Goal: Navigation & Orientation: Find specific page/section

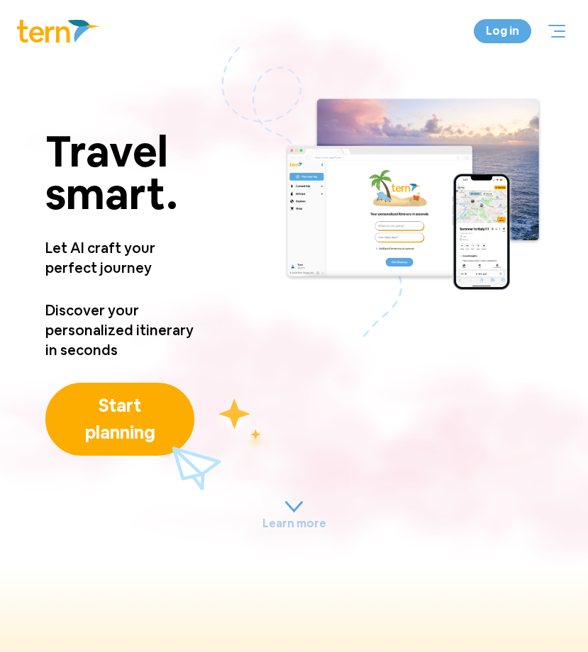
click at [558, 33] on div at bounding box center [556, 31] width 17 height 13
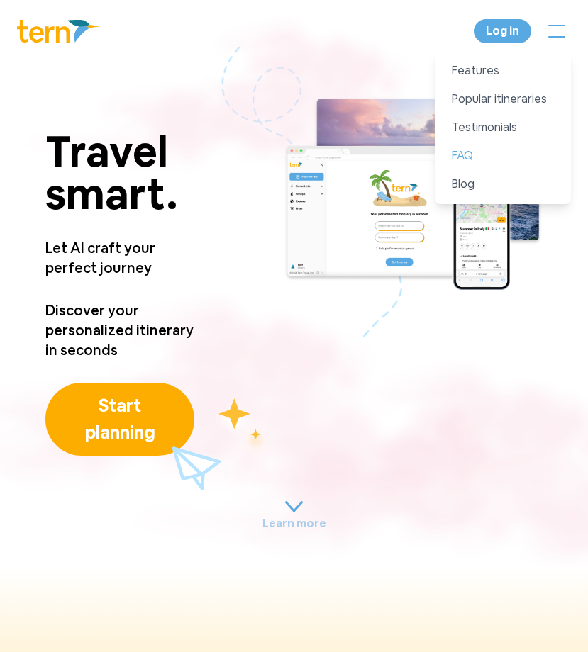
click at [470, 156] on link "FAQ" at bounding box center [502, 155] width 102 height 17
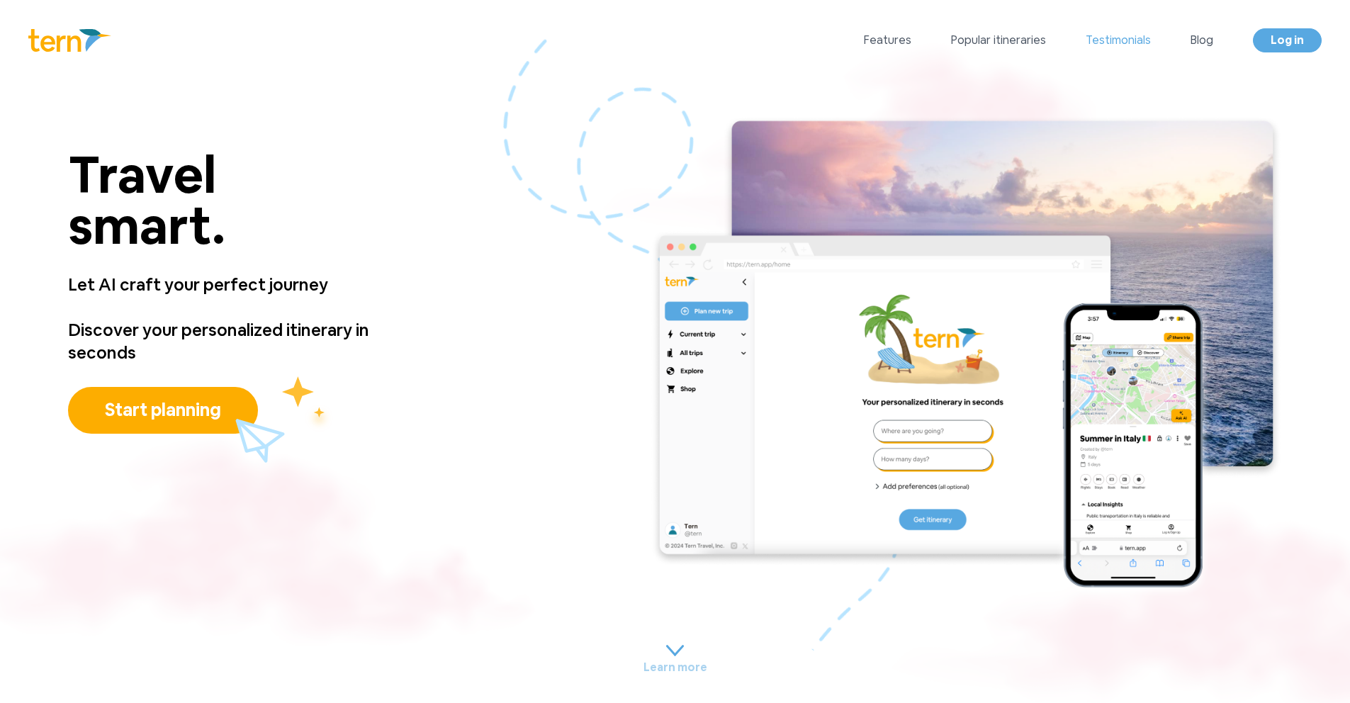
click at [587, 41] on link "Testimonials" at bounding box center [1118, 40] width 65 height 17
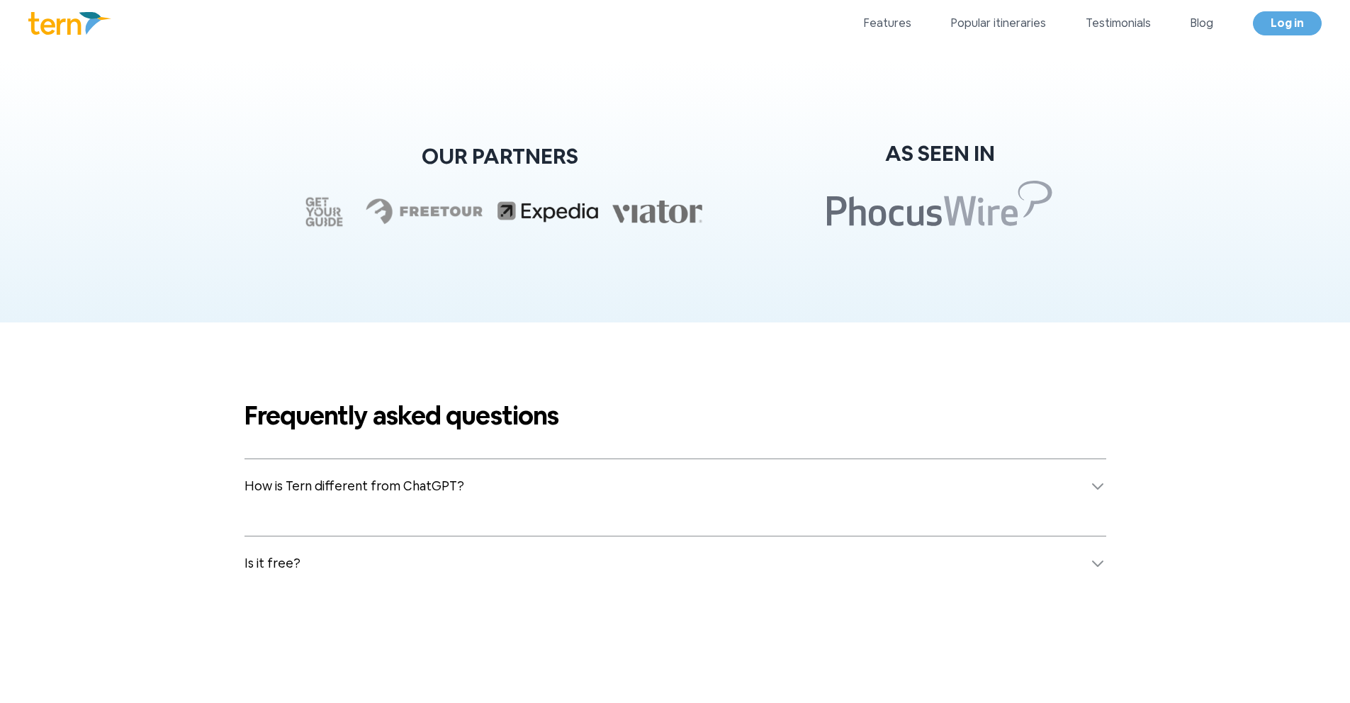
scroll to position [5420, 0]
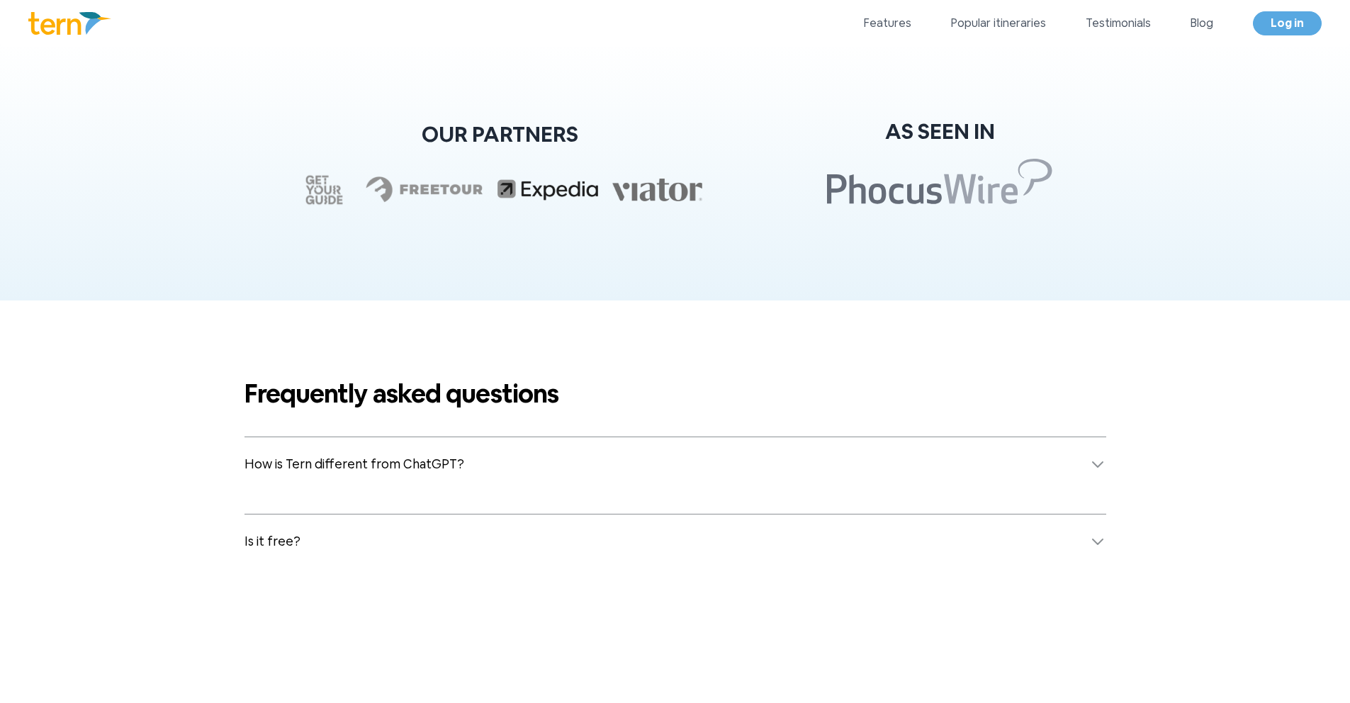
click at [587, 542] on icon at bounding box center [1097, 541] width 17 height 17
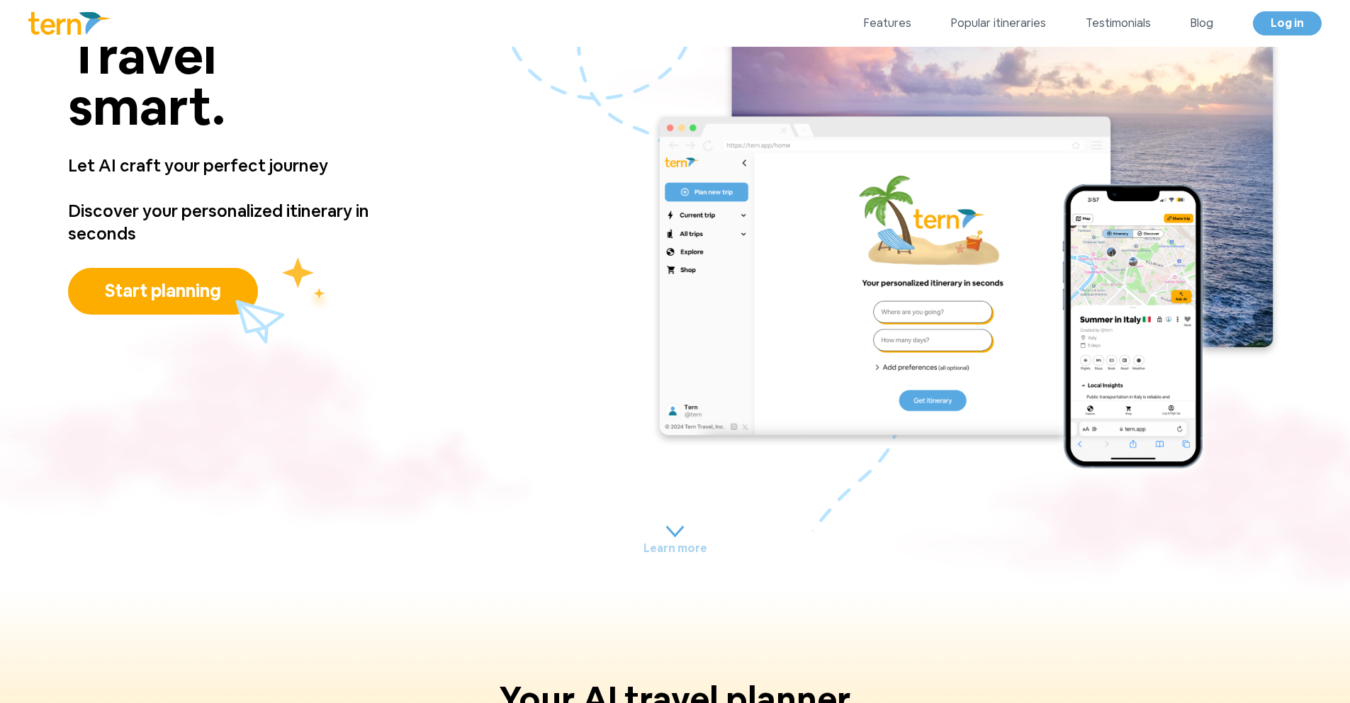
scroll to position [0, 0]
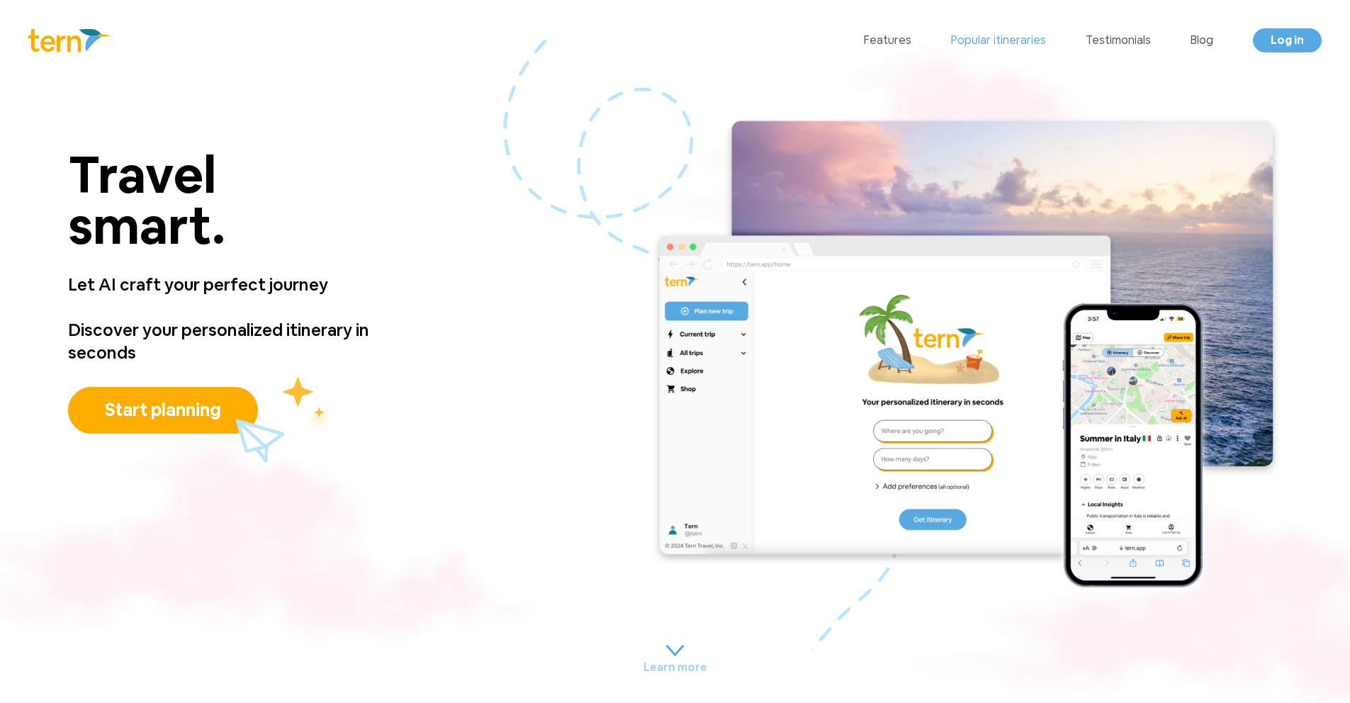
click at [587, 42] on link "Popular itineraries" at bounding box center [998, 40] width 95 height 17
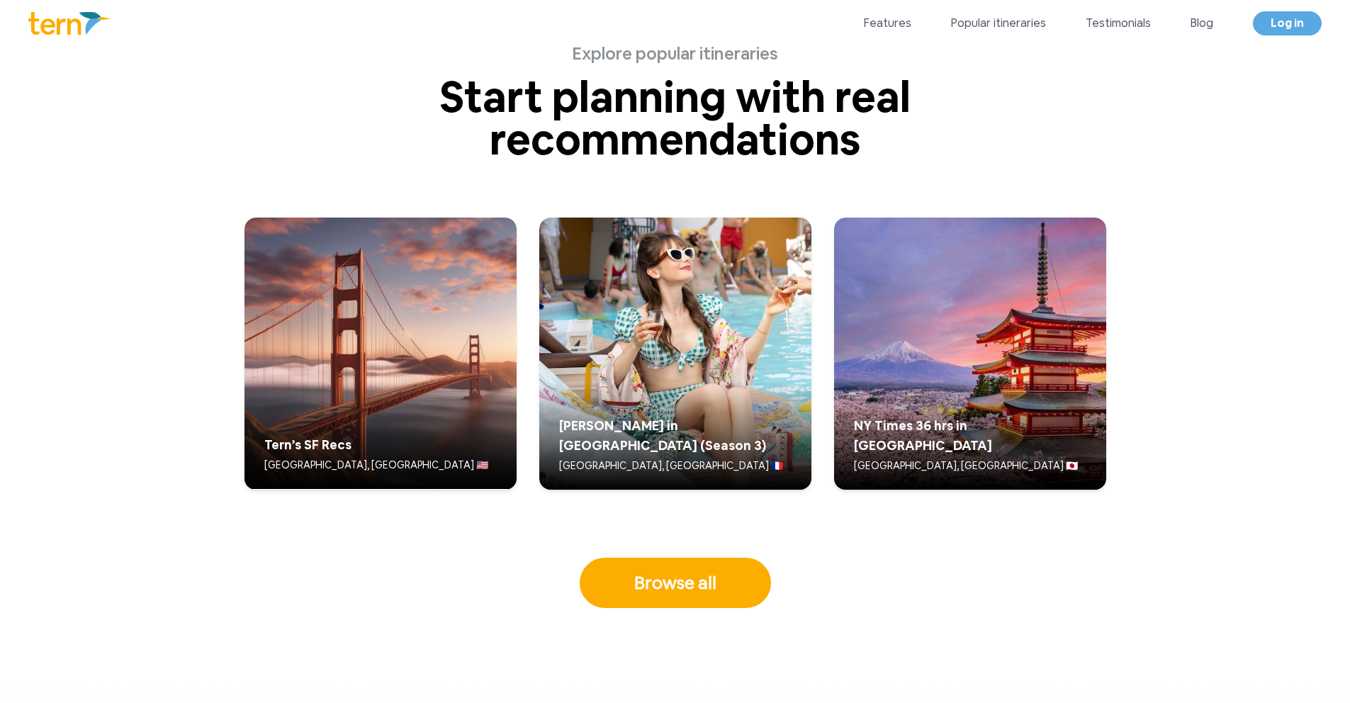
scroll to position [3632, 0]
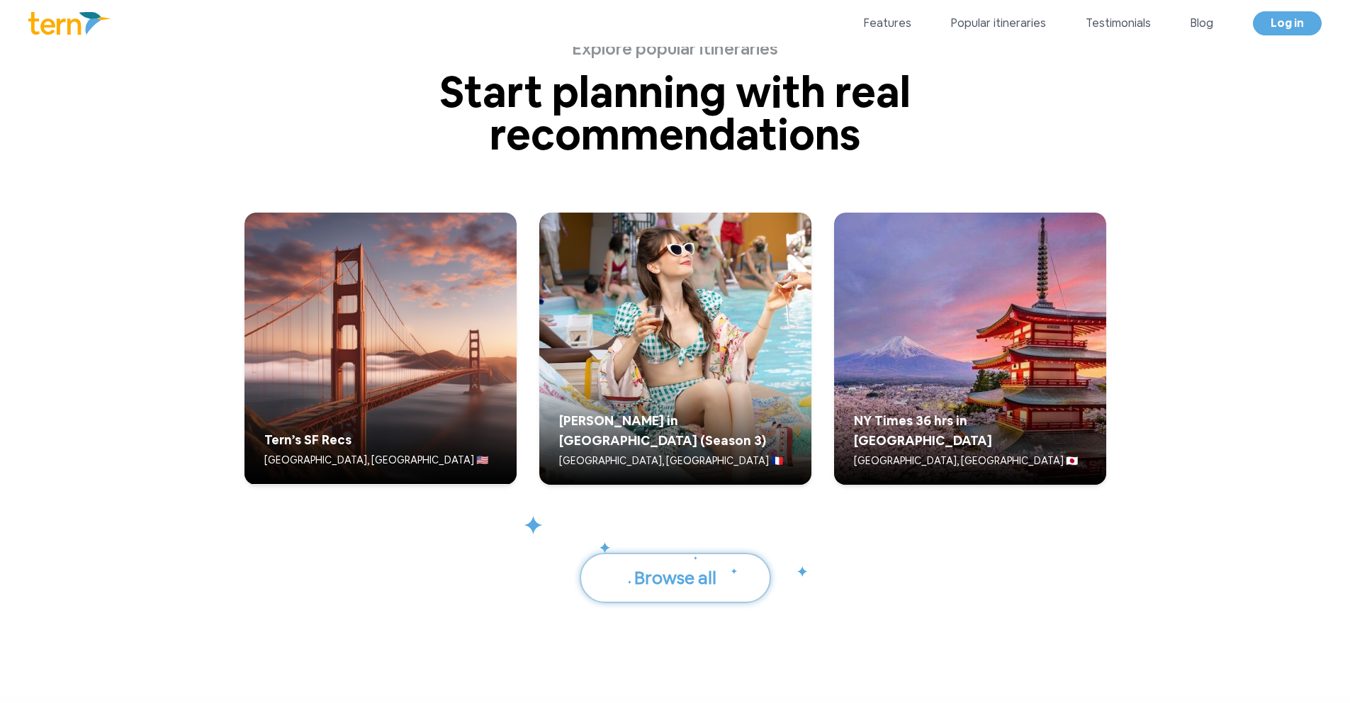
click at [587, 585] on button "Browse all" at bounding box center [675, 578] width 191 height 51
